Goal: Information Seeking & Learning: Check status

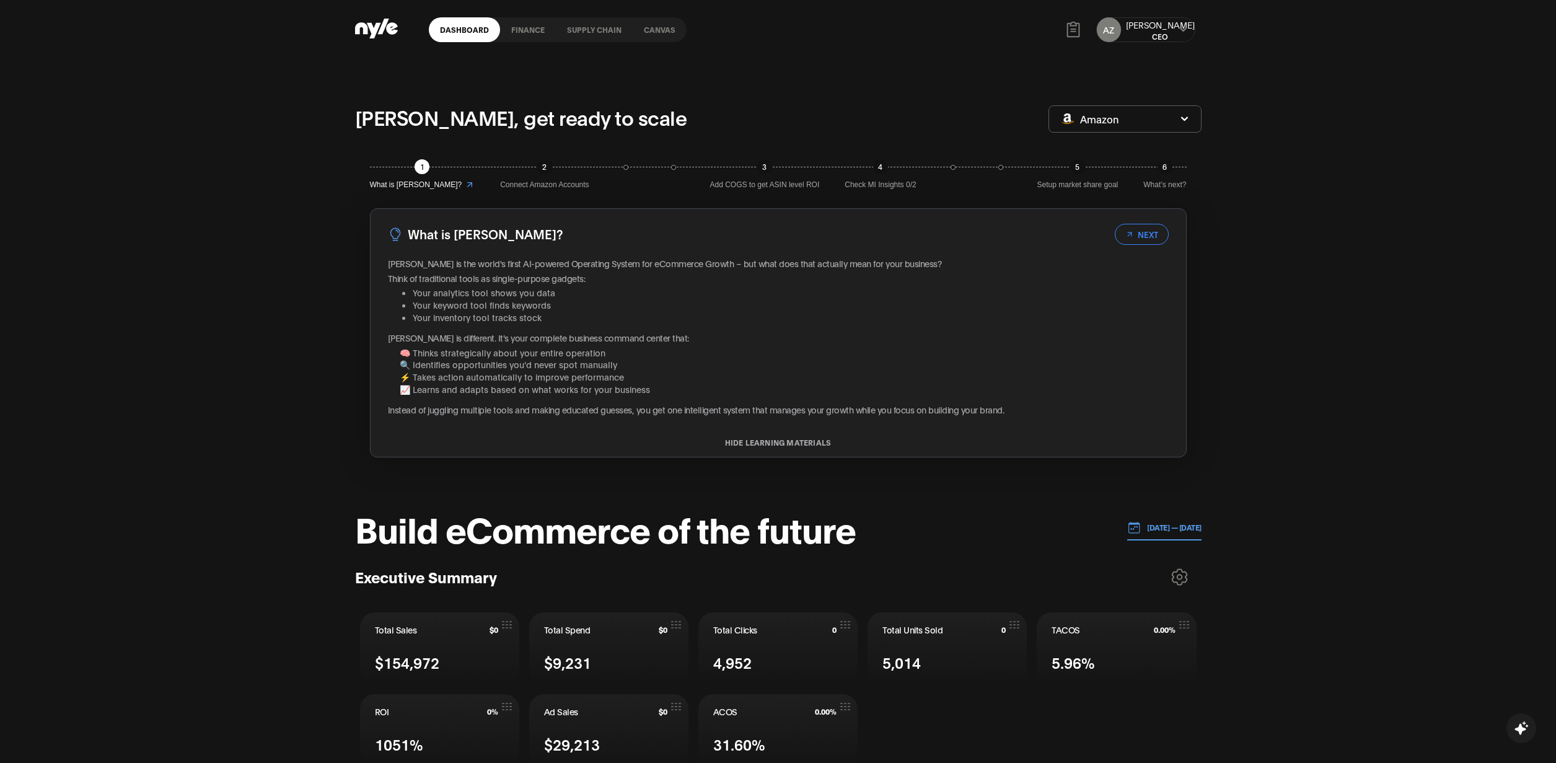
scroll to position [881, 0]
